Goal: Task Accomplishment & Management: Use online tool/utility

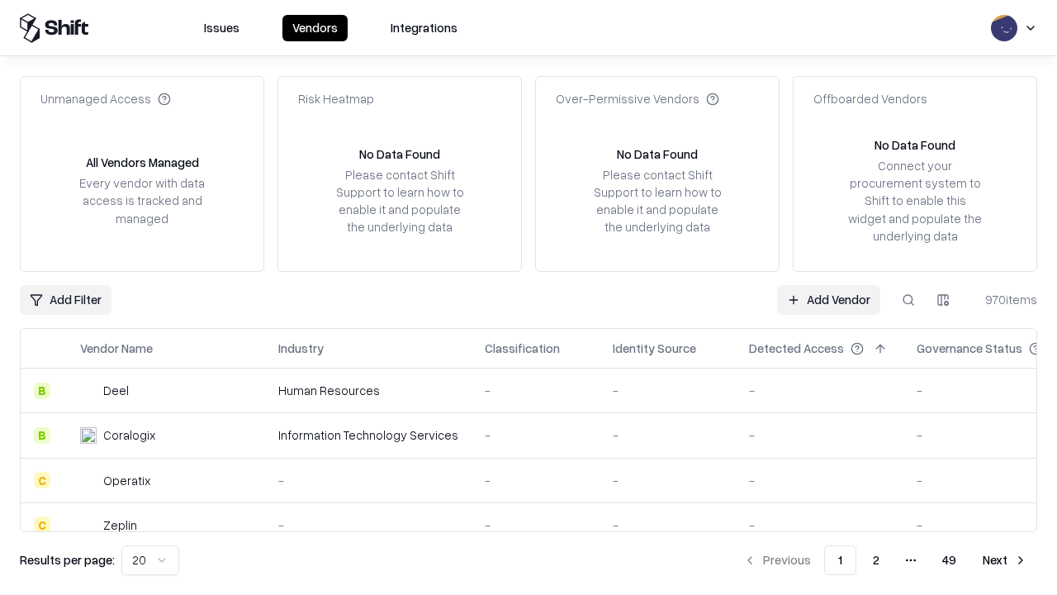
click at [829, 299] on link "Add Vendor" at bounding box center [828, 300] width 103 height 30
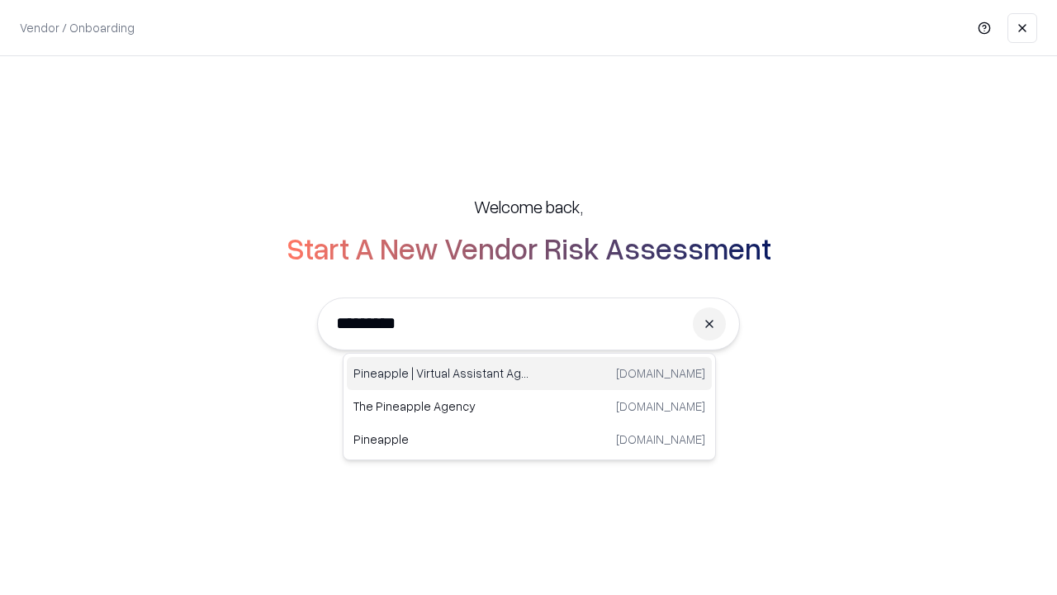
click at [529, 373] on div "Pineapple | Virtual Assistant Agency [DOMAIN_NAME]" at bounding box center [529, 373] width 365 height 33
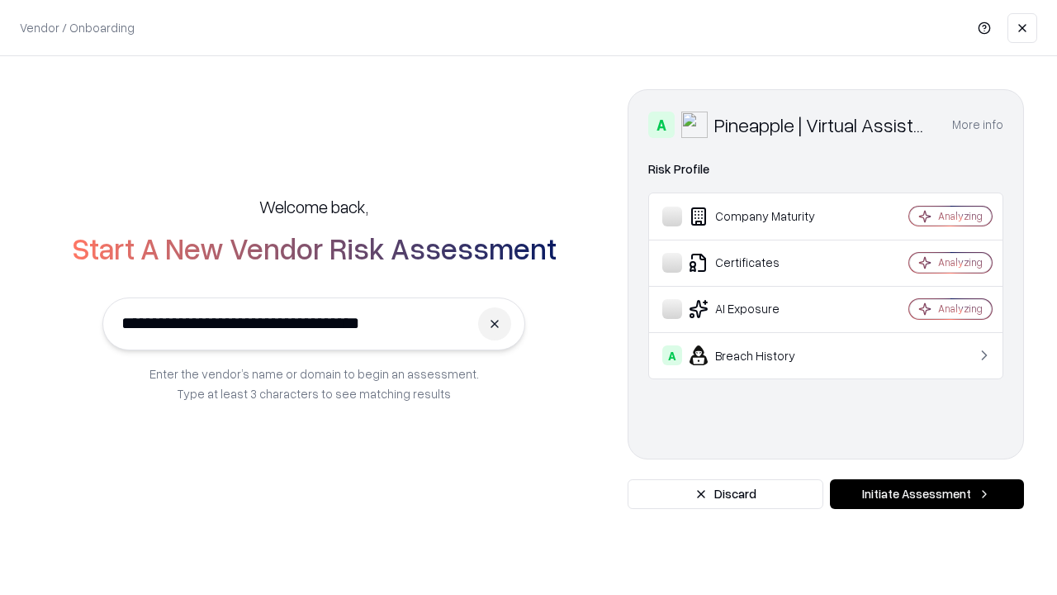
type input "**********"
click at [927, 494] on button "Initiate Assessment" at bounding box center [927, 494] width 194 height 30
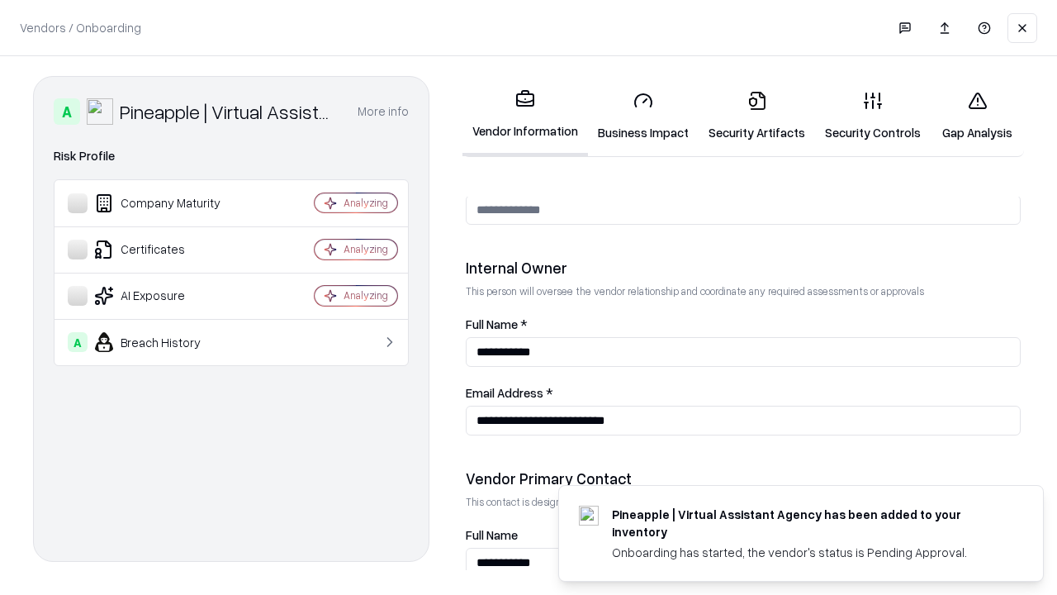
scroll to position [856, 0]
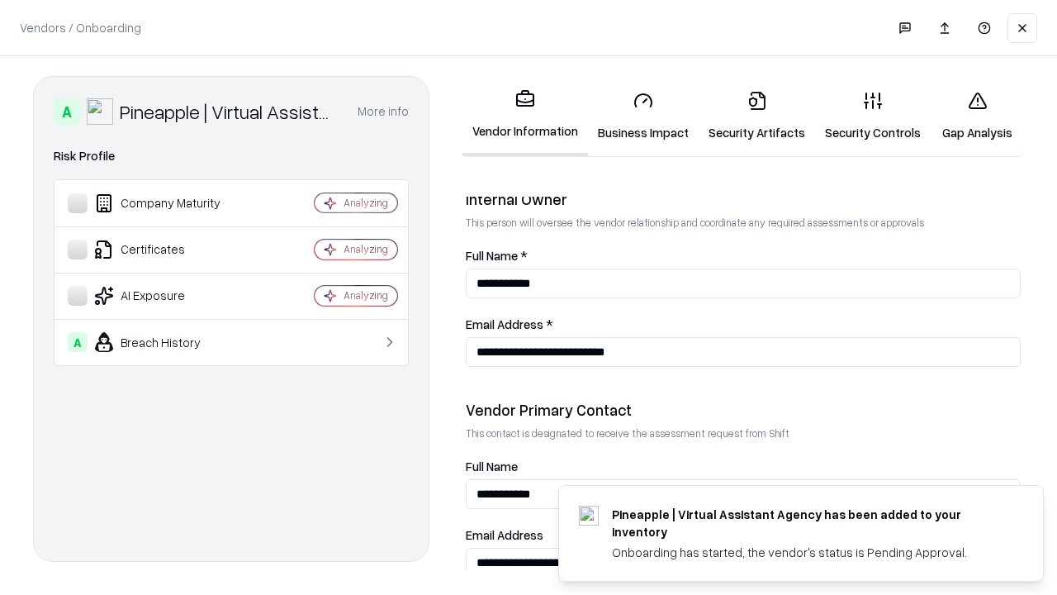
click at [757, 116] on link "Security Artifacts" at bounding box center [757, 116] width 116 height 77
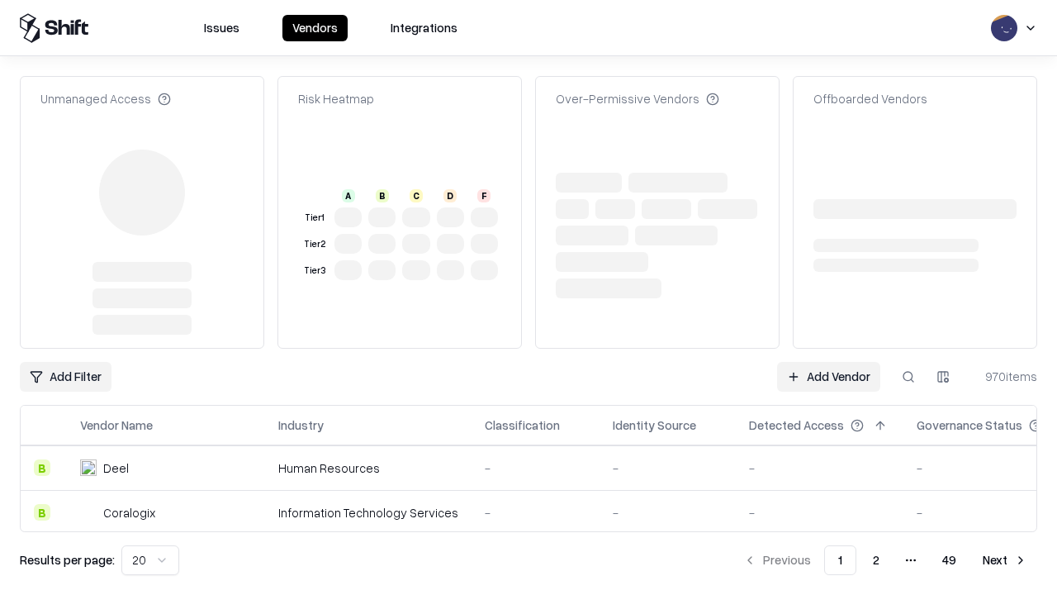
click at [829, 362] on link "Add Vendor" at bounding box center [828, 377] width 103 height 30
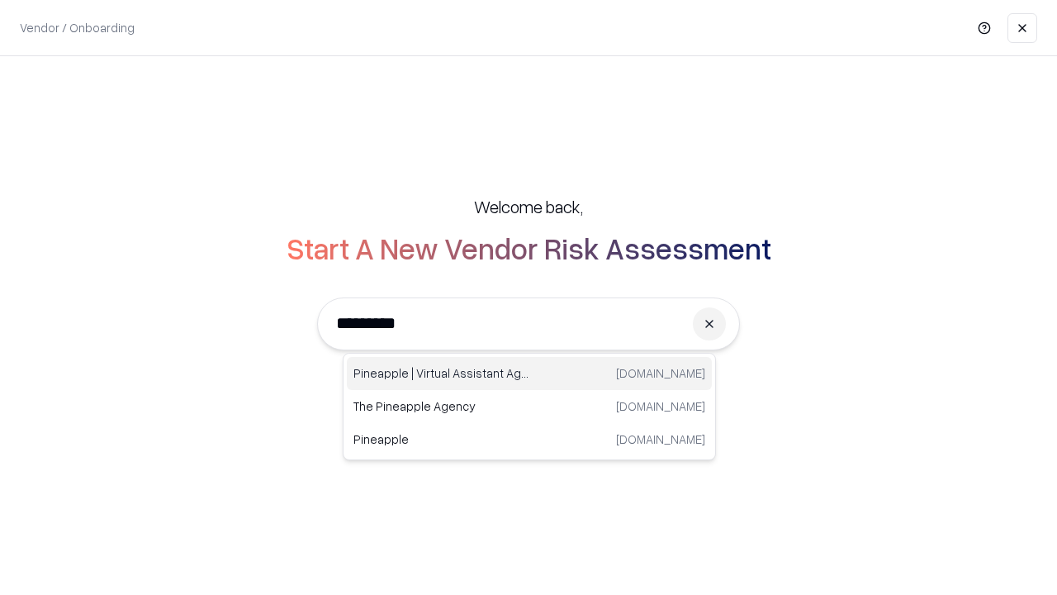
click at [529, 373] on div "Pineapple | Virtual Assistant Agency [DOMAIN_NAME]" at bounding box center [529, 373] width 365 height 33
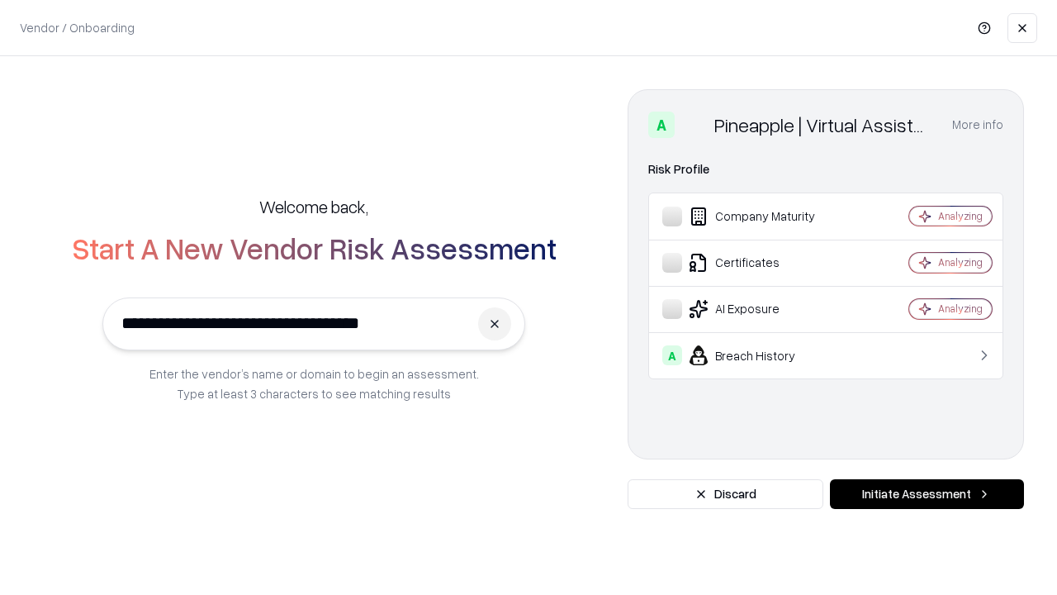
type input "**********"
click at [927, 494] on button "Initiate Assessment" at bounding box center [927, 494] width 194 height 30
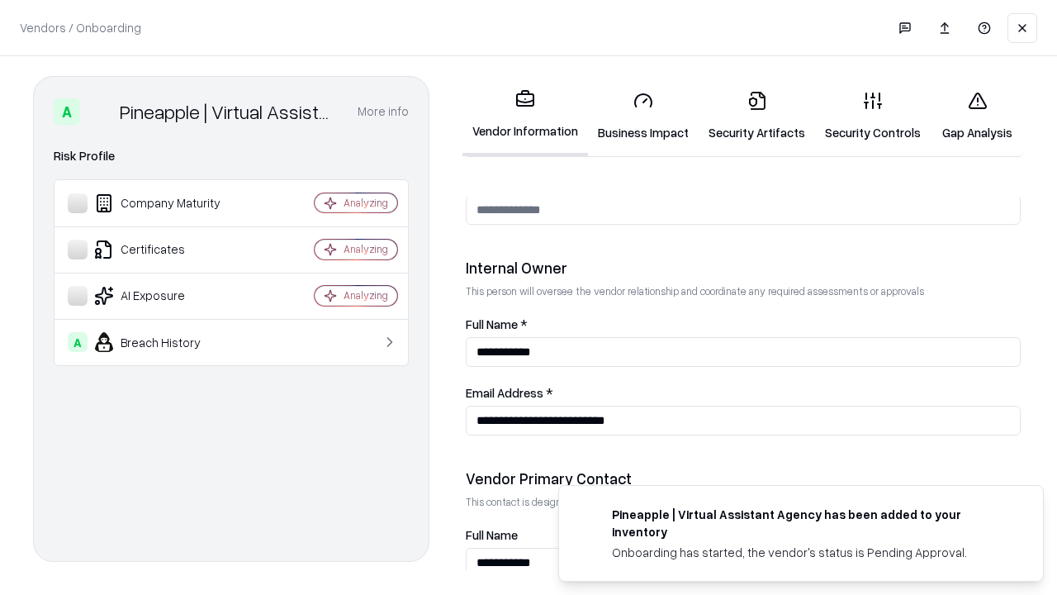
scroll to position [856, 0]
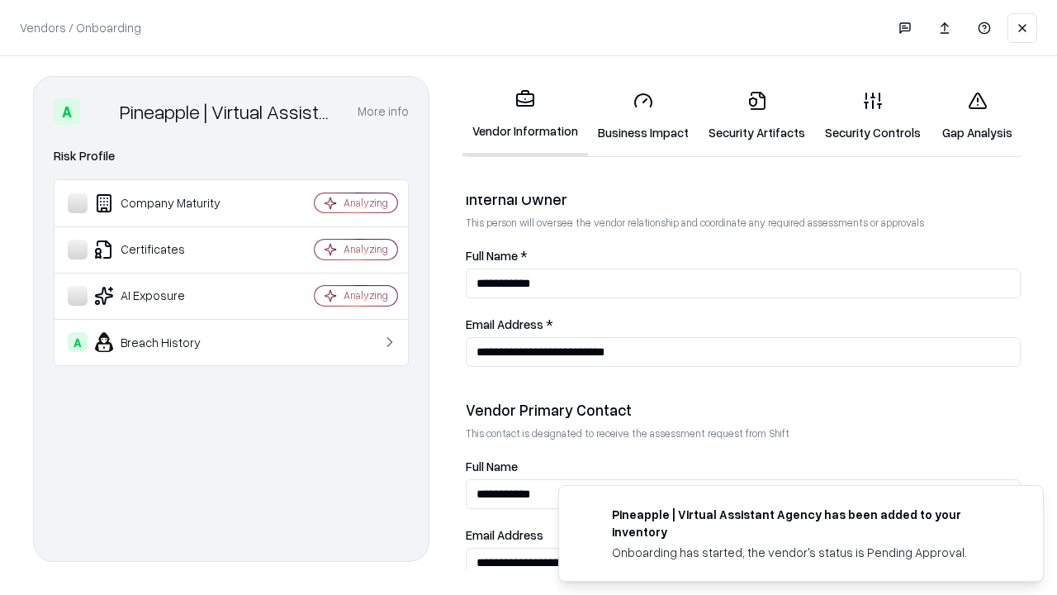
click at [977, 116] on link "Gap Analysis" at bounding box center [977, 116] width 93 height 77
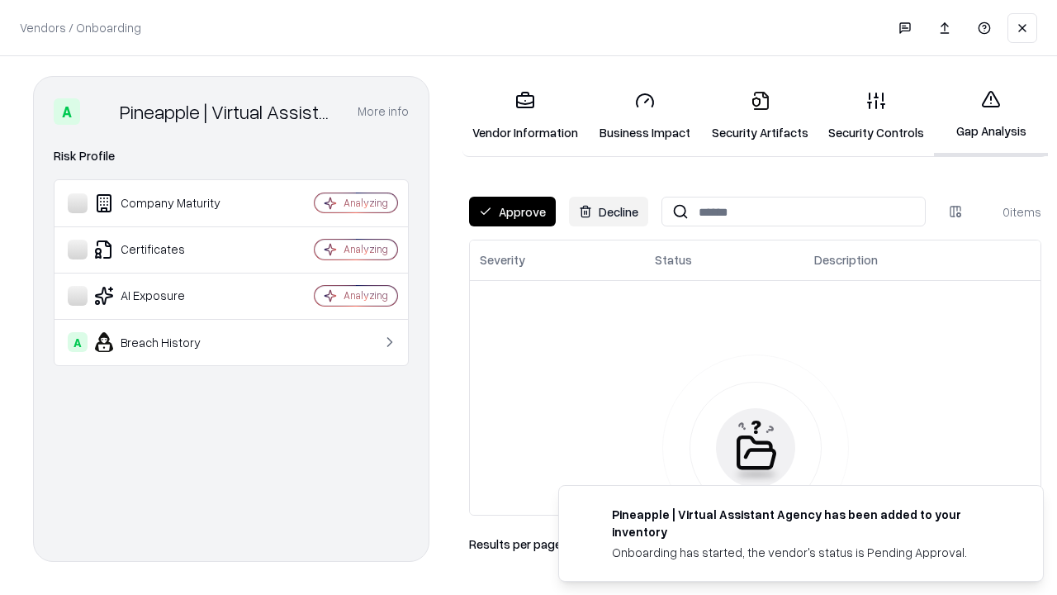
click at [512, 211] on button "Approve" at bounding box center [512, 212] width 87 height 30
